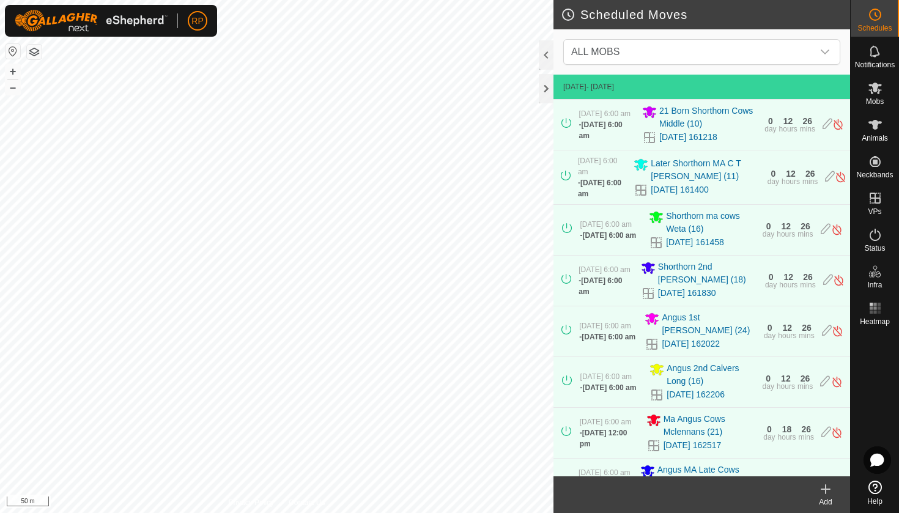
scroll to position [424, 0]
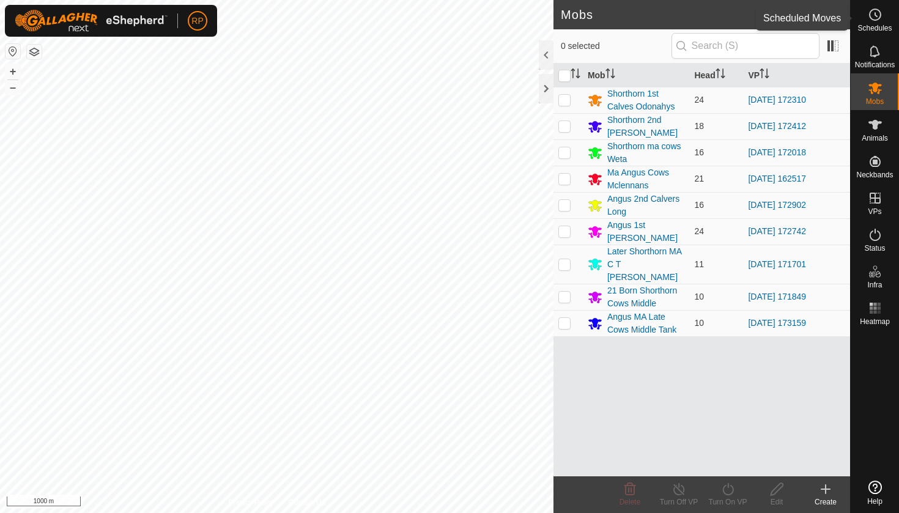
click at [877, 28] on span "Schedules" at bounding box center [874, 27] width 34 height 7
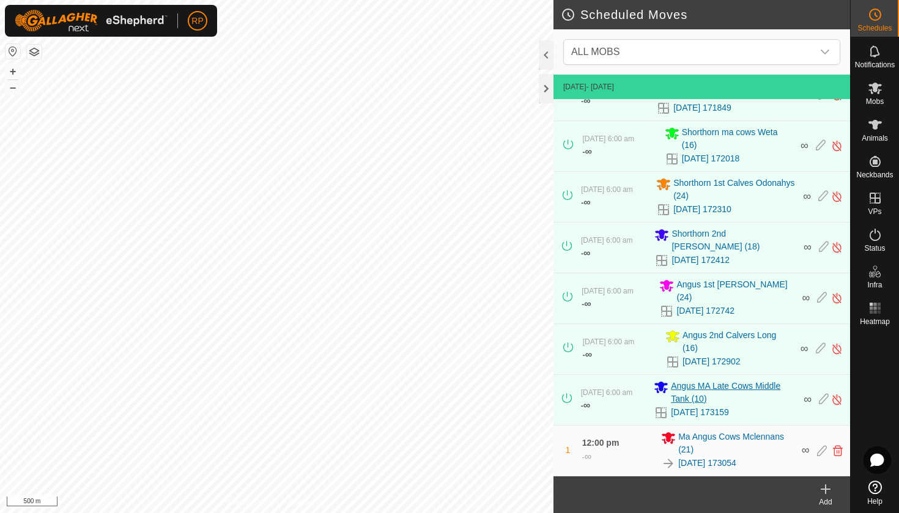
scroll to position [135, 0]
click at [833, 453] on icon at bounding box center [838, 450] width 10 height 11
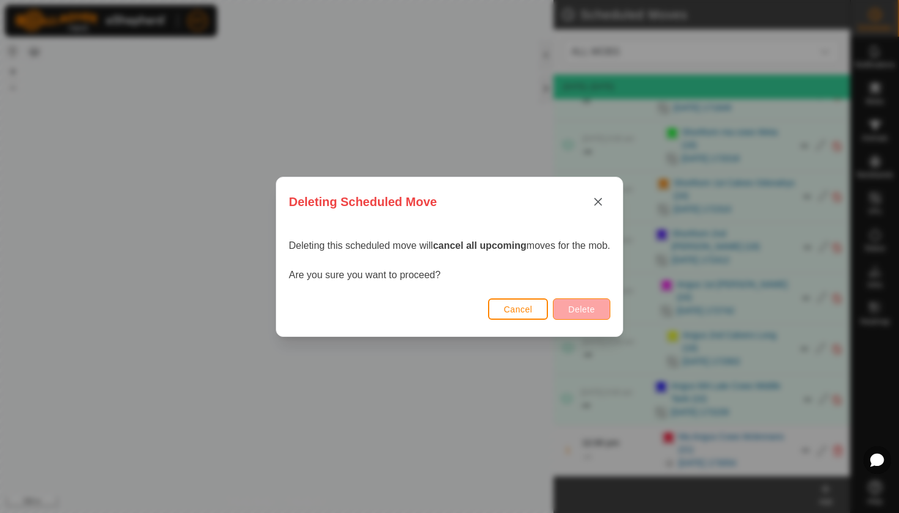
click at [590, 307] on span "Delete" at bounding box center [581, 309] width 26 height 10
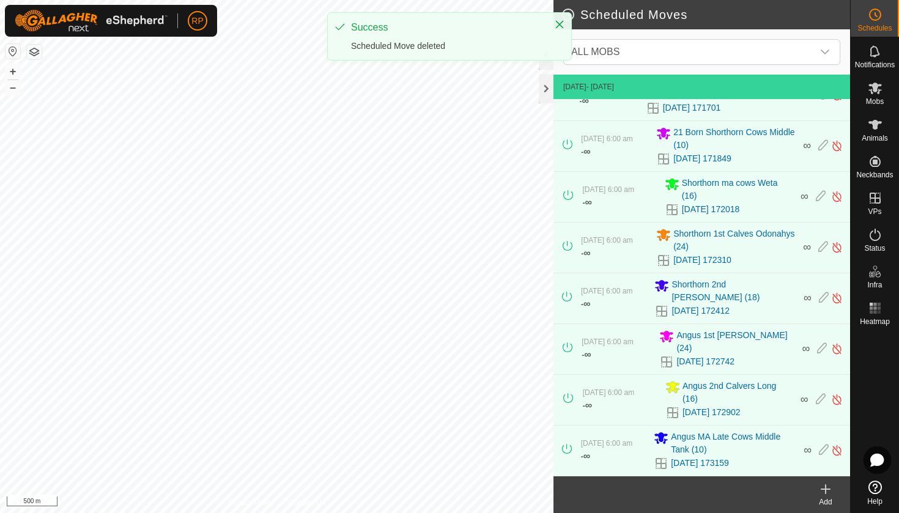
scroll to position [84, 0]
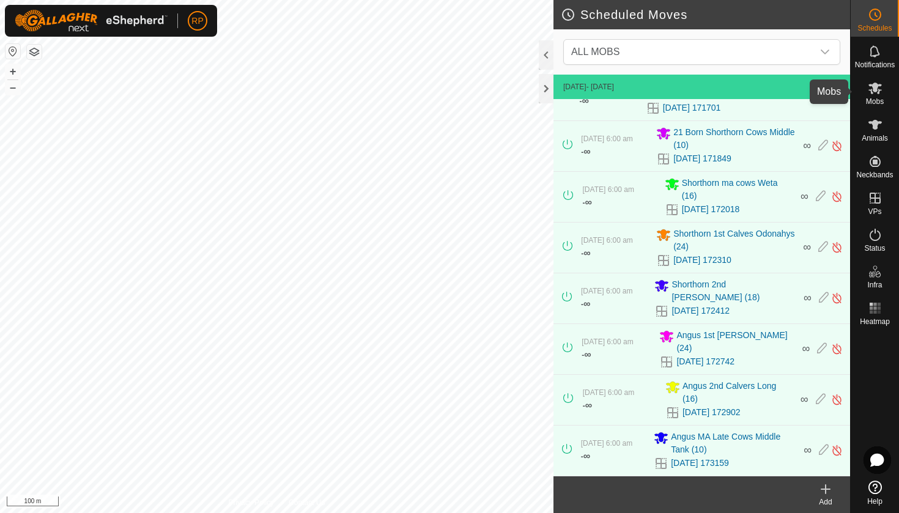
click at [881, 95] on es-mob-svg-icon at bounding box center [875, 88] width 22 height 20
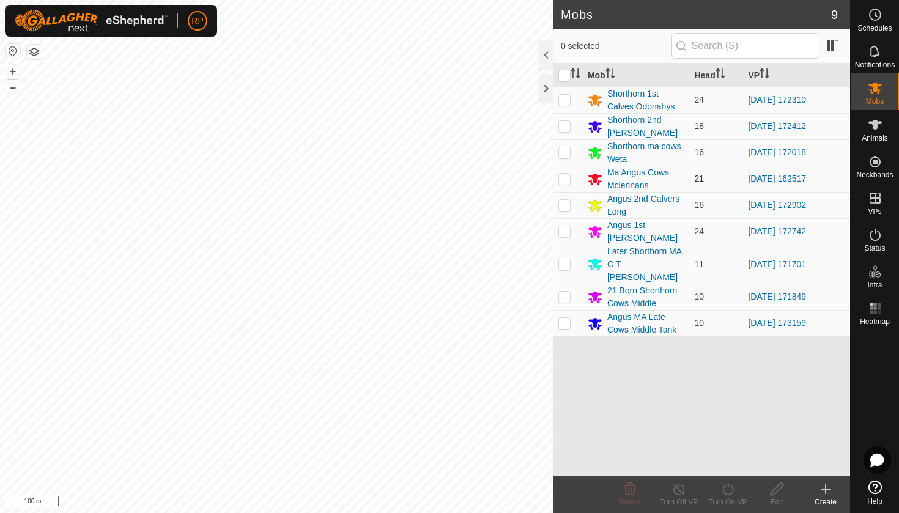
click at [566, 177] on p-checkbox at bounding box center [564, 179] width 12 height 10
checkbox input "true"
click at [732, 493] on icon at bounding box center [727, 489] width 11 height 12
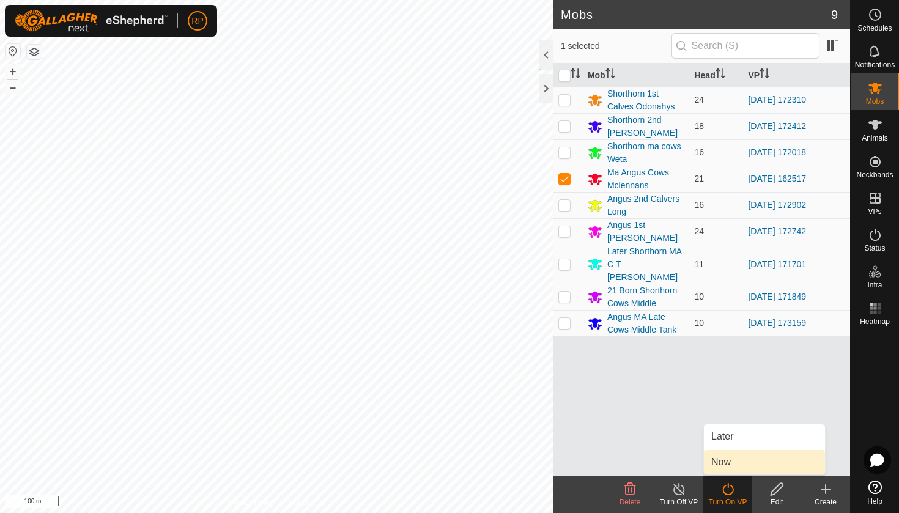
click at [731, 459] on link "Now" at bounding box center [764, 462] width 121 height 24
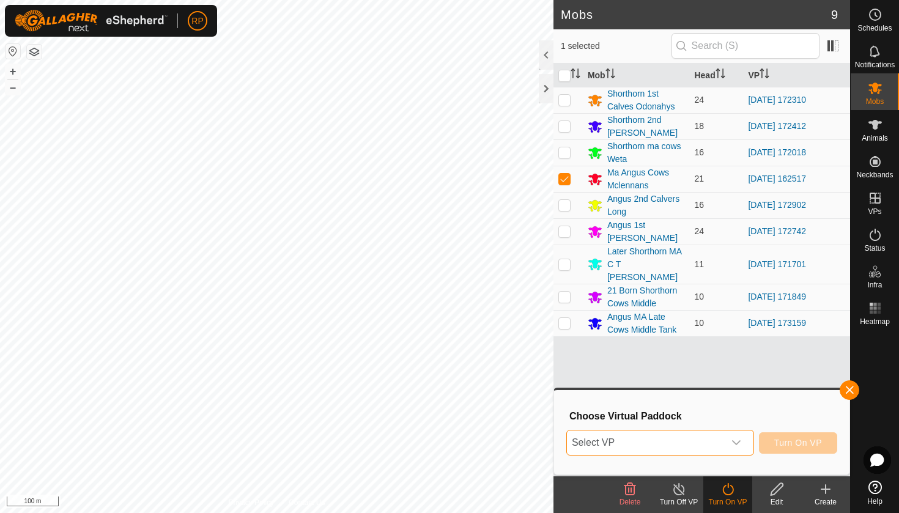
click at [716, 440] on span "Select VP" at bounding box center [645, 442] width 157 height 24
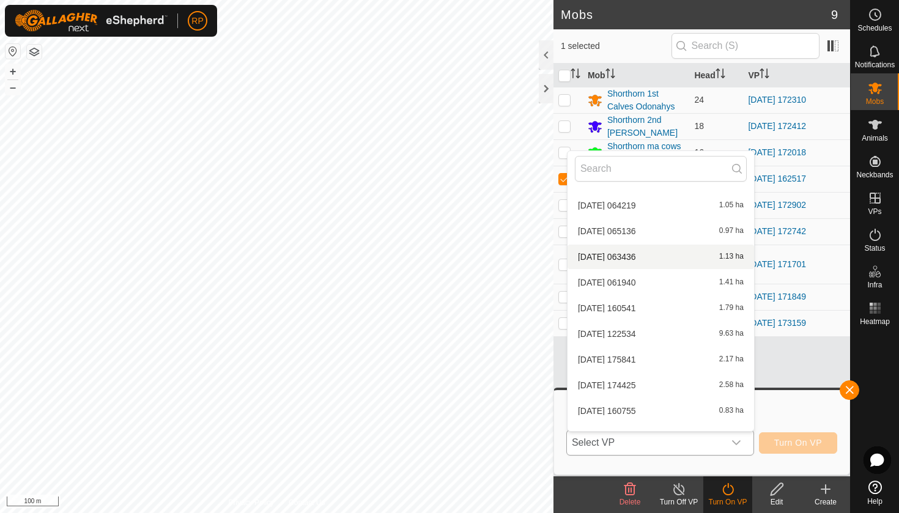
scroll to position [2249, 0]
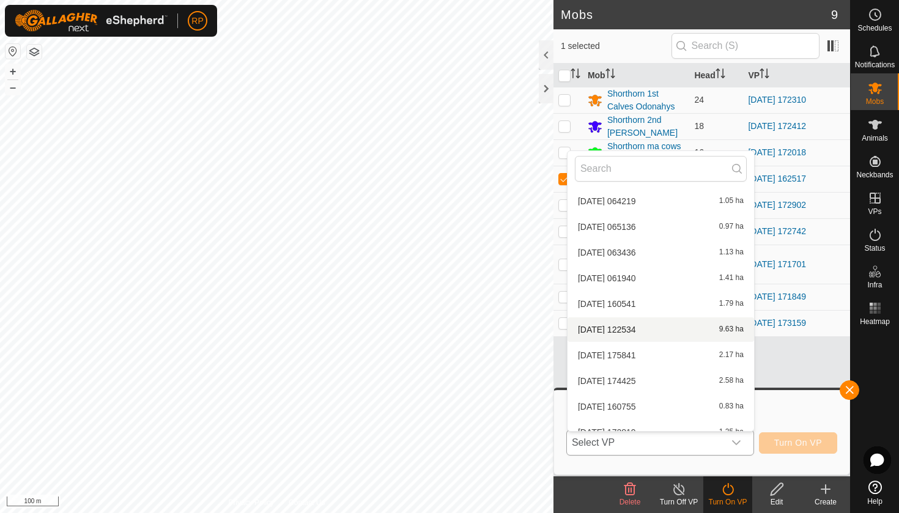
click at [620, 334] on li "[DATE] 122534 9.63 ha" at bounding box center [660, 329] width 186 height 24
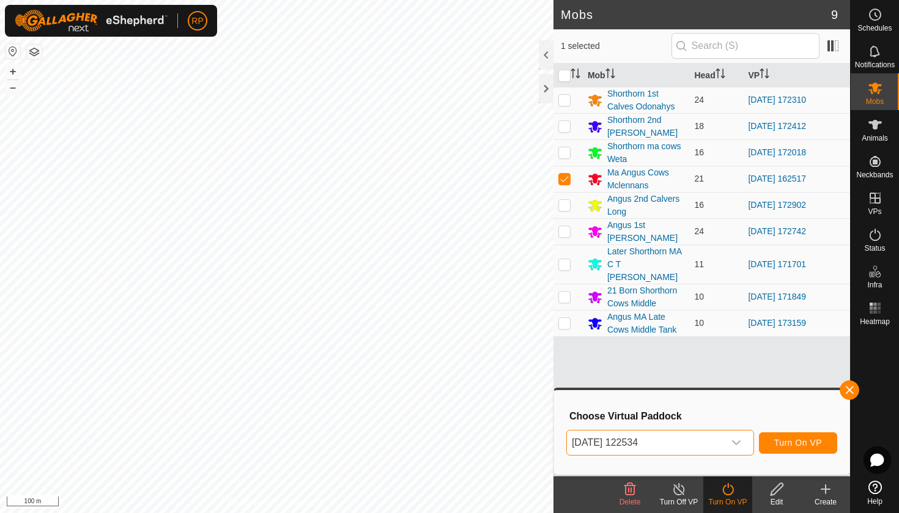
click at [780, 440] on span "Turn On VP" at bounding box center [798, 443] width 48 height 10
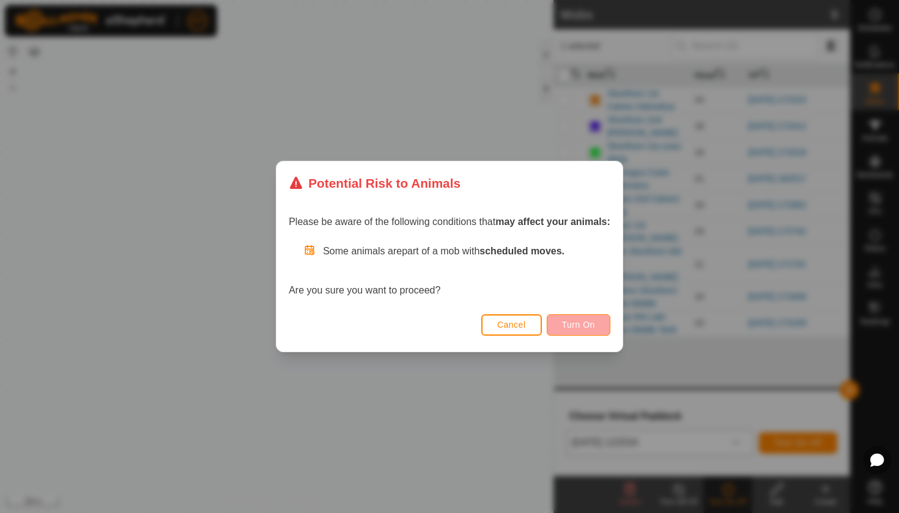
click at [573, 324] on span "Turn On" at bounding box center [578, 325] width 33 height 10
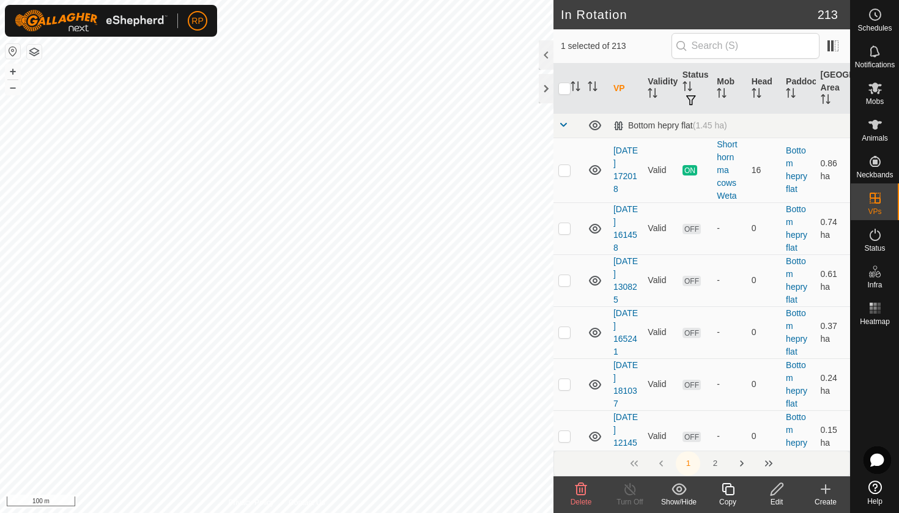
checkbox input "true"
checkbox input "false"
click at [725, 488] on icon at bounding box center [727, 489] width 12 height 12
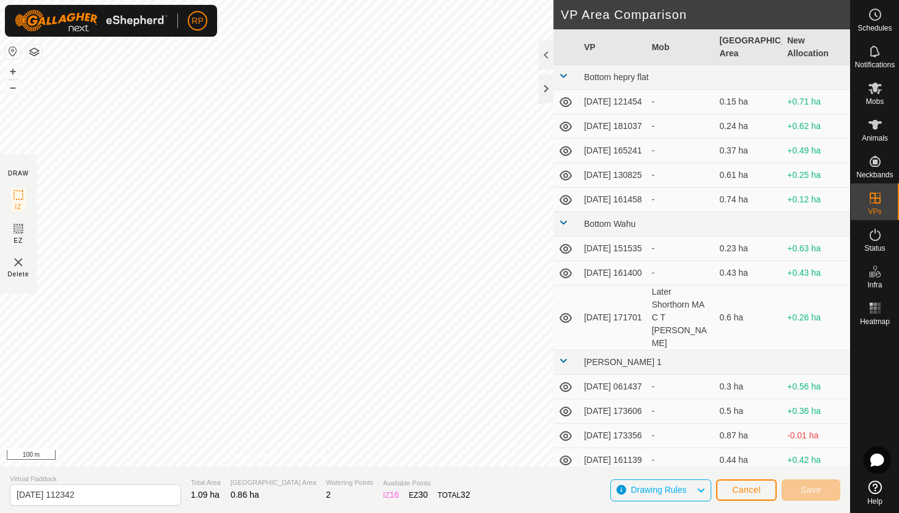
click at [185, 0] on html "RP Schedules Notifications Mobs Animals Neckbands VPs Status Infra Heatmap Help…" at bounding box center [449, 256] width 899 height 513
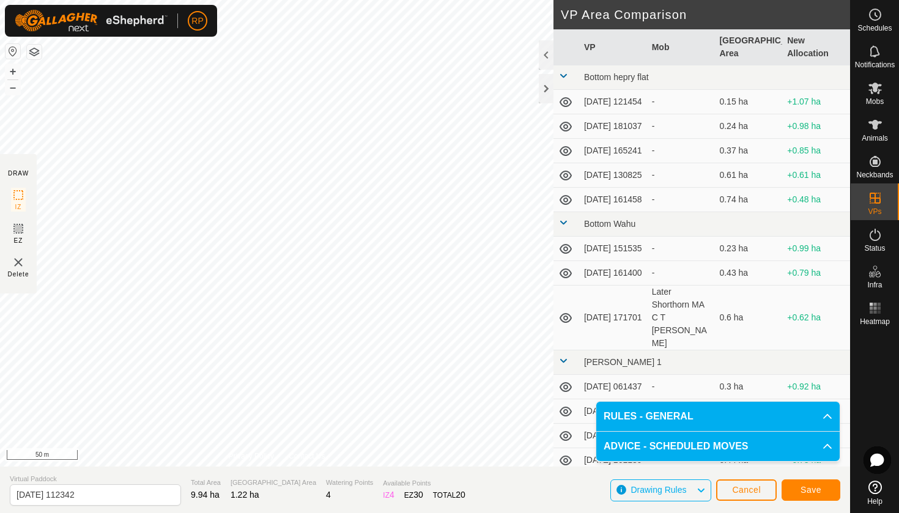
click at [798, 489] on button "Save" at bounding box center [810, 489] width 59 height 21
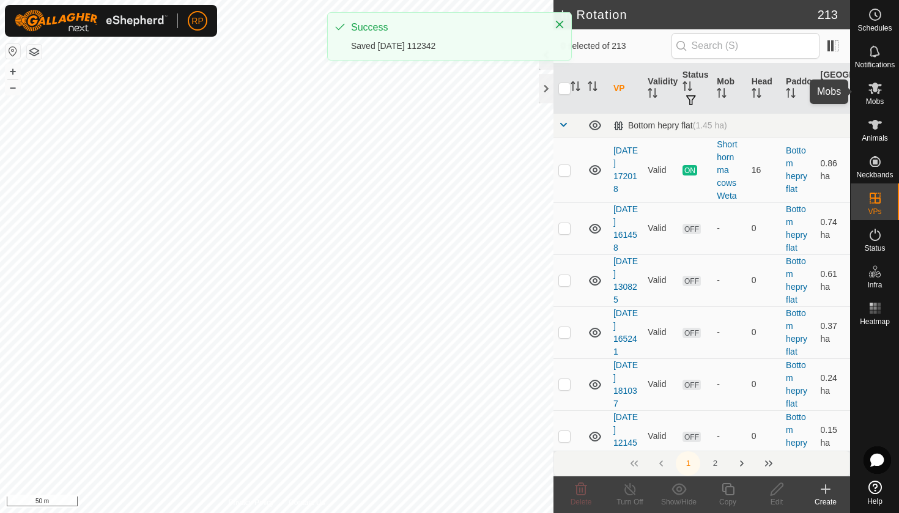
click at [878, 91] on icon at bounding box center [874, 89] width 13 height 12
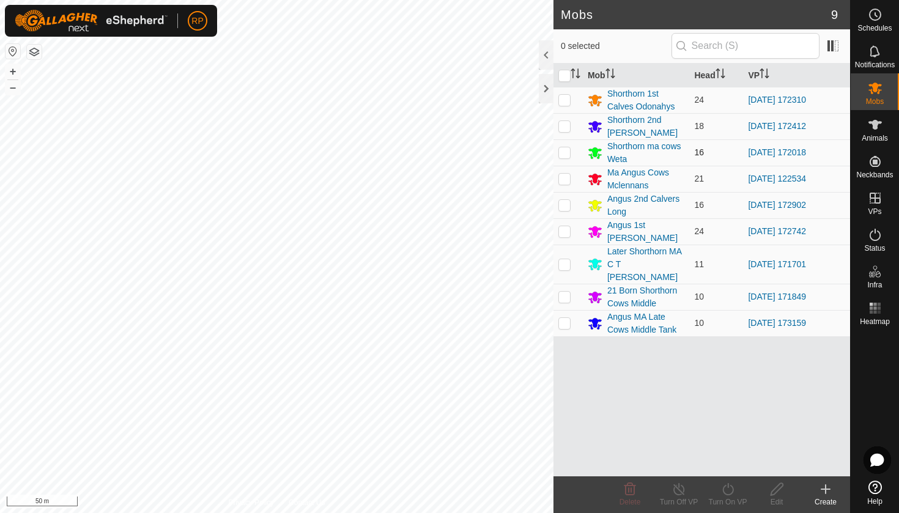
click at [561, 150] on p-checkbox at bounding box center [564, 152] width 12 height 10
checkbox input "true"
click at [731, 495] on icon at bounding box center [727, 489] width 15 height 15
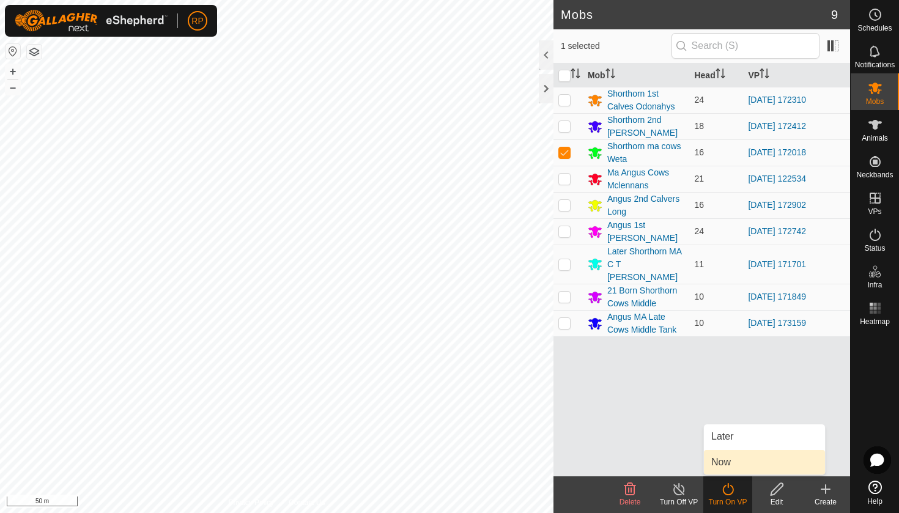
click at [733, 452] on link "Now" at bounding box center [764, 462] width 121 height 24
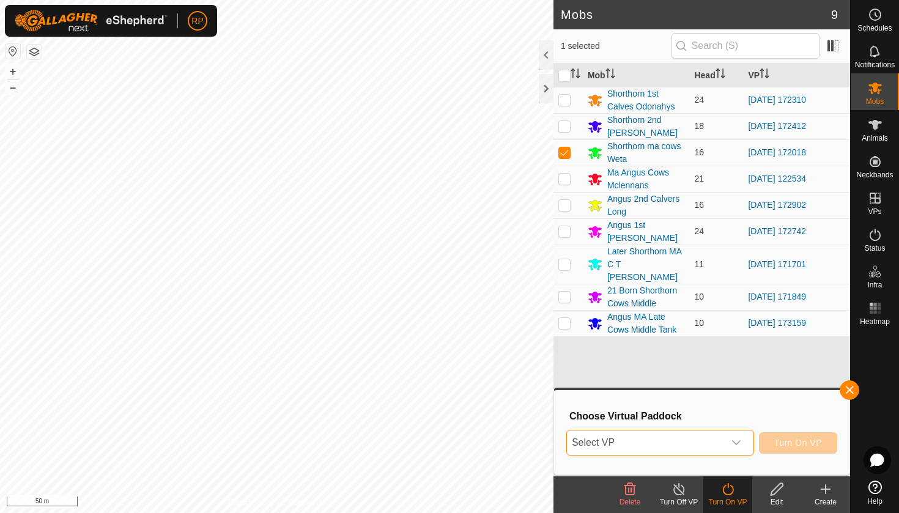
click at [702, 442] on span "Select VP" at bounding box center [645, 442] width 157 height 24
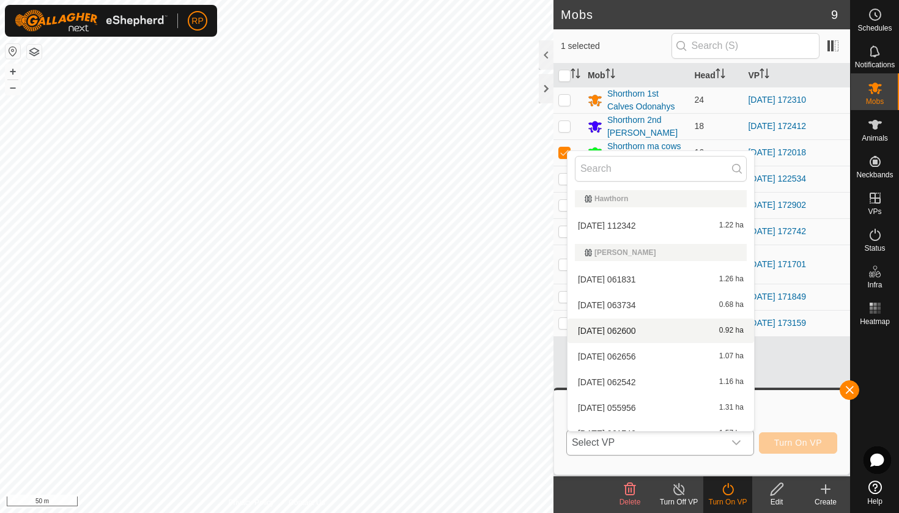
scroll to position [570, 0]
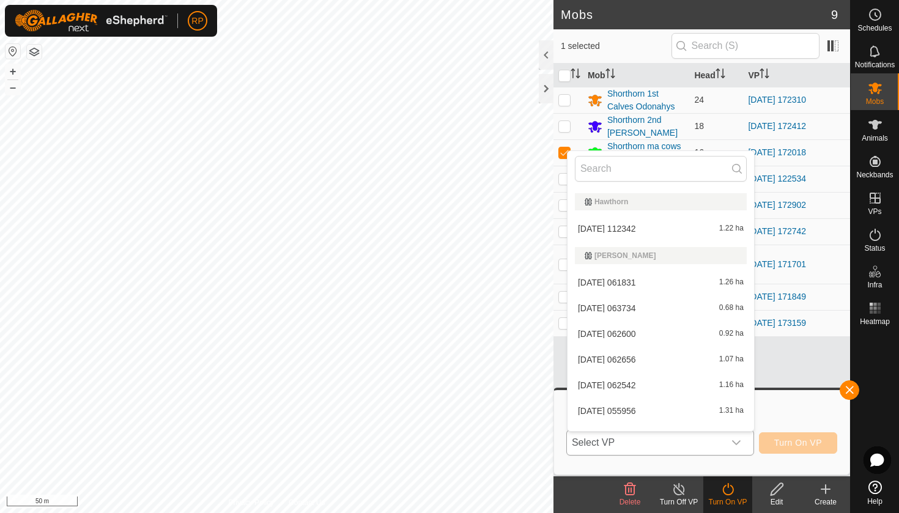
click at [649, 233] on li "[DATE] 112342 1.22 ha" at bounding box center [660, 228] width 186 height 24
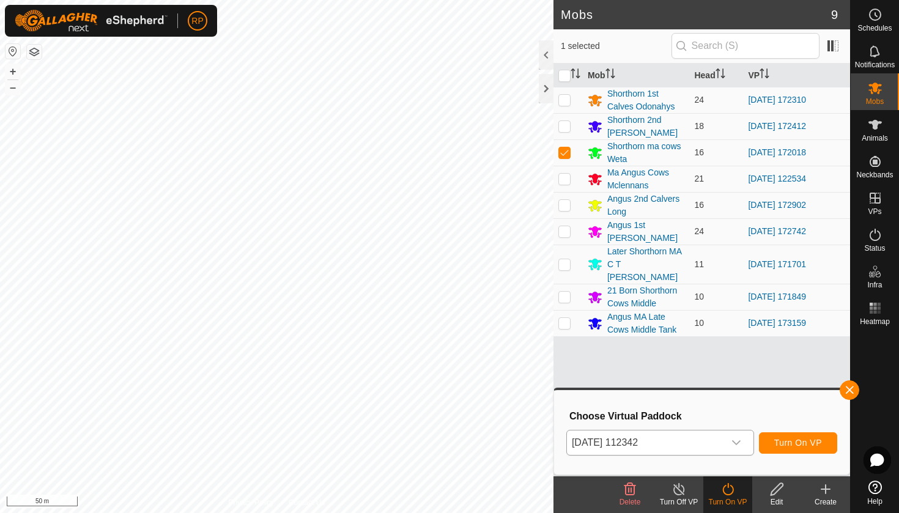
click at [781, 442] on span "Turn On VP" at bounding box center [798, 443] width 48 height 10
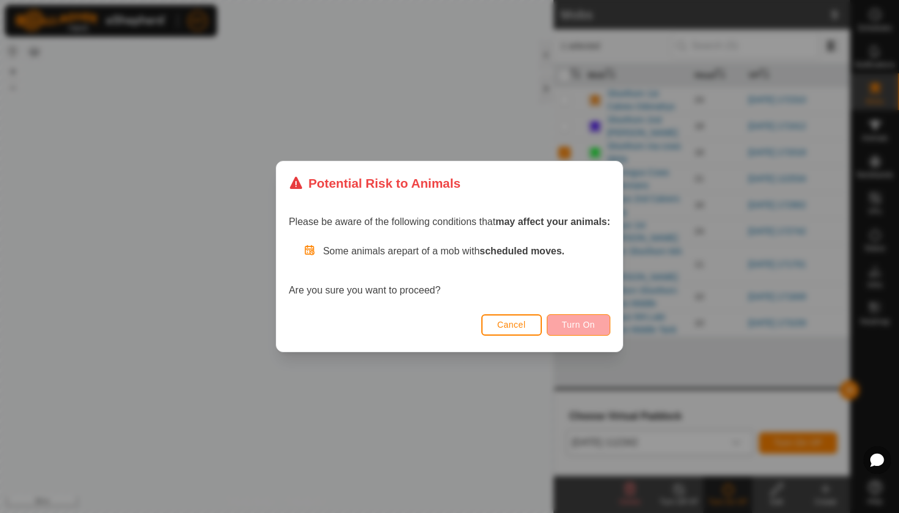
click at [573, 323] on span "Turn On" at bounding box center [578, 325] width 33 height 10
